Goal: Information Seeking & Learning: Check status

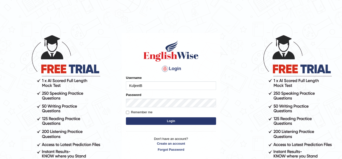
type input "KuljeetB"
click at [140, 120] on button "Login" at bounding box center [171, 121] width 90 height 8
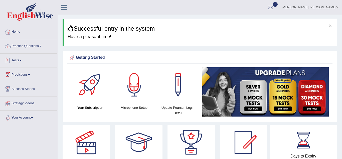
click at [22, 60] on span at bounding box center [21, 60] width 2 height 1
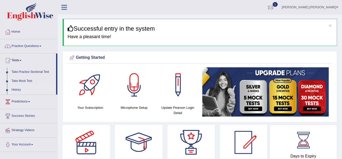
click at [17, 90] on link "History" at bounding box center [32, 89] width 47 height 9
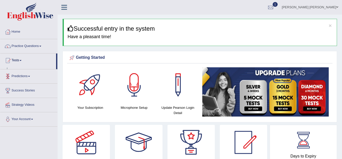
click at [17, 90] on link "Success Stories" at bounding box center [28, 89] width 57 height 13
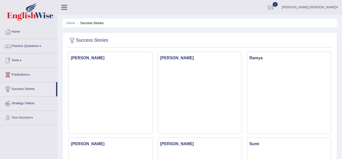
click at [21, 61] on link "Tests" at bounding box center [28, 59] width 57 height 13
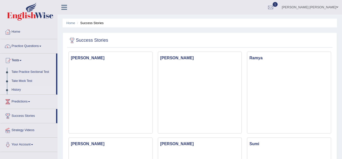
click at [17, 90] on link "History" at bounding box center [32, 89] width 47 height 9
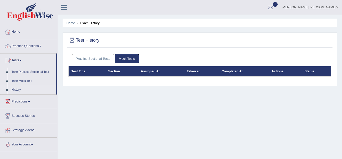
click at [89, 60] on link "Practice Sectional Tests" at bounding box center [93, 58] width 43 height 9
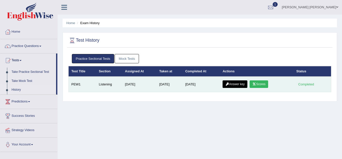
click at [259, 84] on link "Scores" at bounding box center [259, 84] width 19 height 8
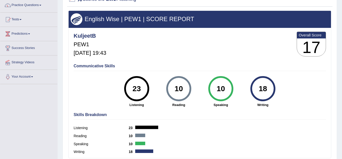
scroll to position [40, 0]
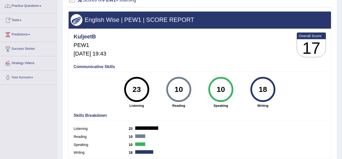
click at [22, 21] on span at bounding box center [21, 20] width 2 height 1
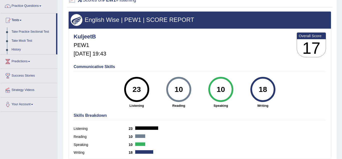
click at [24, 32] on link "Take Practice Sectional Test" at bounding box center [32, 31] width 47 height 9
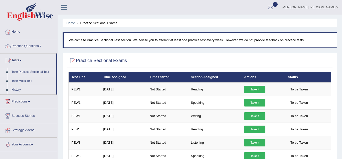
click at [18, 91] on link "History" at bounding box center [32, 89] width 47 height 9
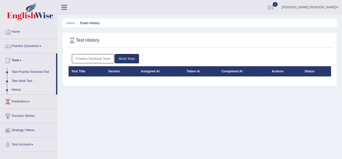
click at [85, 61] on link "Practice Sectional Tests" at bounding box center [93, 58] width 43 height 9
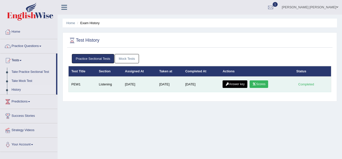
click at [243, 85] on link "Answer key" at bounding box center [235, 84] width 25 height 8
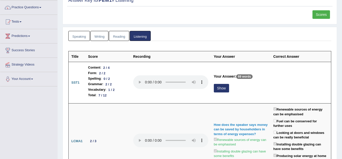
scroll to position [34, 0]
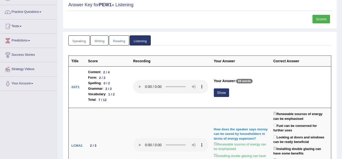
click at [82, 41] on link "Speaking" at bounding box center [79, 40] width 22 height 10
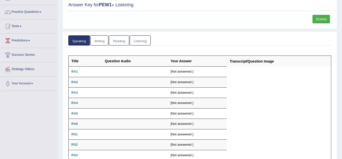
click at [100, 42] on link "Writing" at bounding box center [99, 40] width 18 height 10
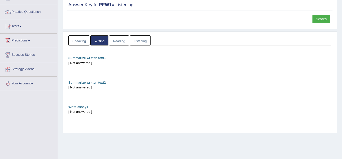
click at [118, 43] on link "Reading" at bounding box center [119, 40] width 20 height 10
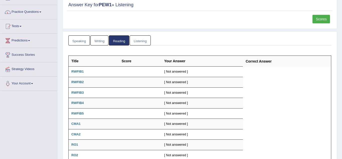
click at [143, 43] on link "Listening" at bounding box center [140, 40] width 21 height 10
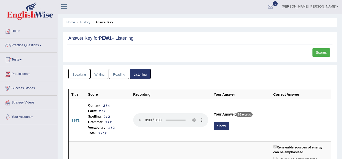
scroll to position [0, 0]
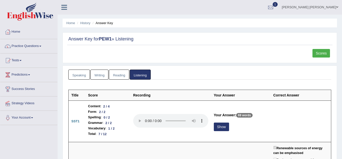
click at [325, 54] on link "Scores" at bounding box center [322, 53] width 18 height 9
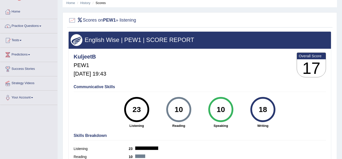
scroll to position [10, 0]
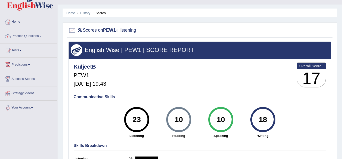
click at [40, 37] on link "Practice Questions" at bounding box center [28, 35] width 57 height 13
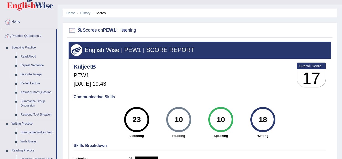
click at [9, 75] on li "Describe Image" at bounding box center [32, 74] width 47 height 9
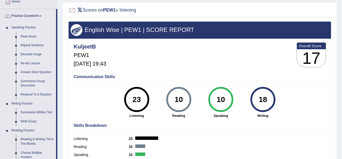
scroll to position [20, 0]
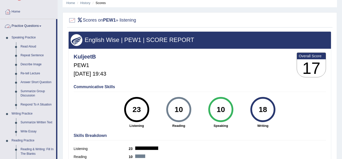
click at [41, 26] on span at bounding box center [40, 26] width 2 height 1
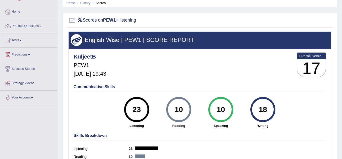
click at [41, 26] on span at bounding box center [40, 26] width 2 height 1
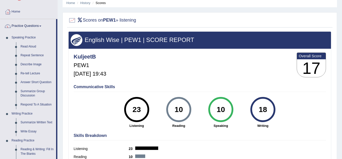
click at [41, 26] on span at bounding box center [40, 26] width 2 height 1
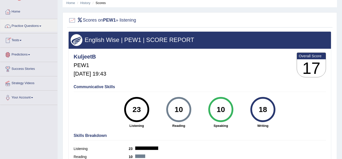
click at [22, 40] on span at bounding box center [21, 40] width 2 height 1
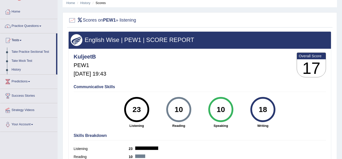
click at [328, 125] on div "English Wise | PEW1 | SCORE REPORT KuljeetB PEW1 Aug 28, 2025, 19:43 Overall Sc…" at bounding box center [199, 104] width 263 height 147
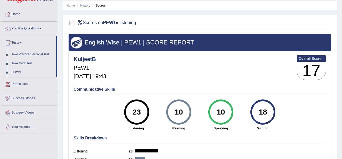
scroll to position [0, 0]
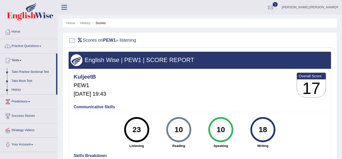
click at [72, 42] on div at bounding box center [72, 41] width 8 height 8
click at [72, 41] on div at bounding box center [72, 41] width 8 height 8
click at [82, 24] on link "History" at bounding box center [85, 23] width 10 height 4
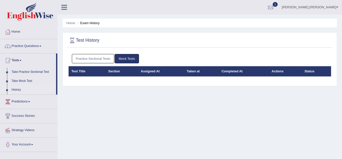
click at [117, 74] on th "Section" at bounding box center [121, 71] width 33 height 11
click at [100, 57] on link "Practice Sectional Tests" at bounding box center [93, 58] width 43 height 9
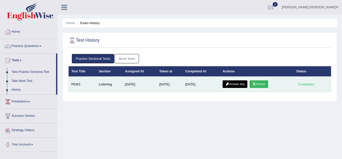
click at [232, 84] on link "Answer key" at bounding box center [235, 84] width 25 height 8
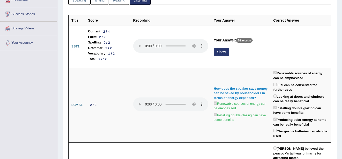
scroll to position [50, 0]
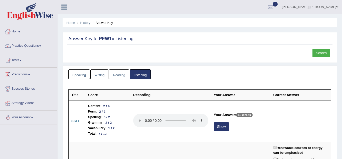
scroll to position [0, 0]
click at [322, 52] on link "Scores" at bounding box center [322, 53] width 18 height 9
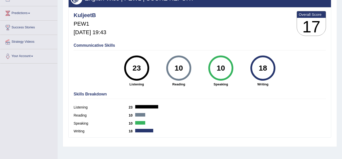
scroll to position [60, 0]
